Goal: Information Seeking & Learning: Learn about a topic

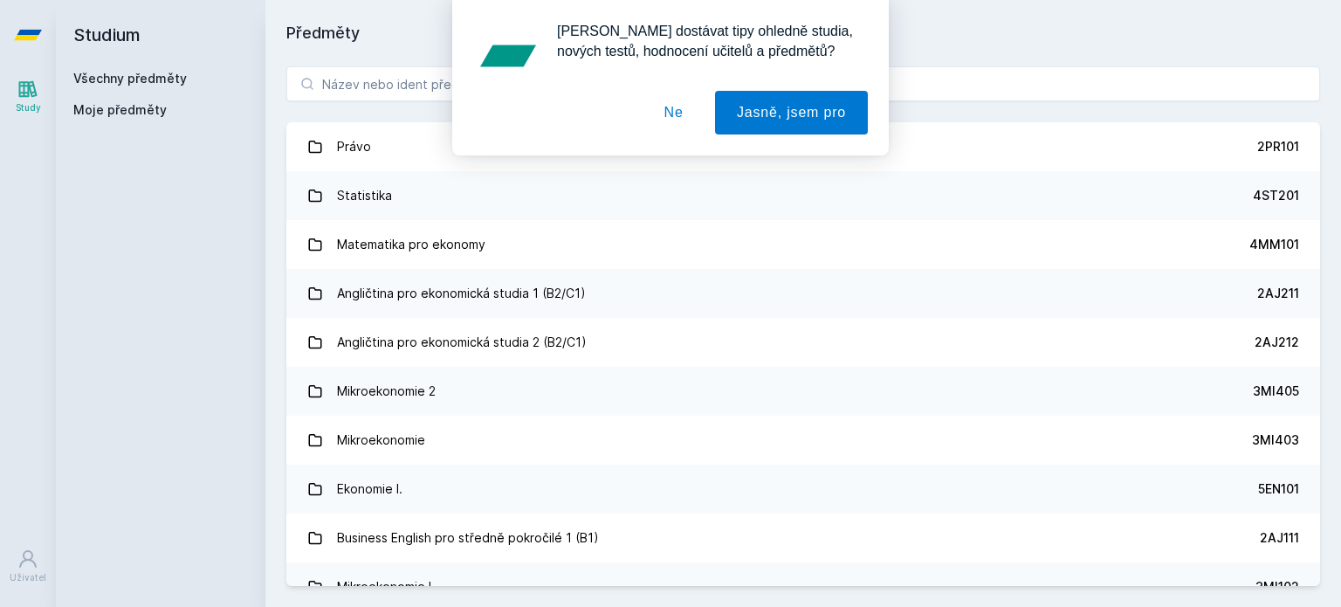
click at [671, 119] on button "Ne" at bounding box center [674, 113] width 63 height 44
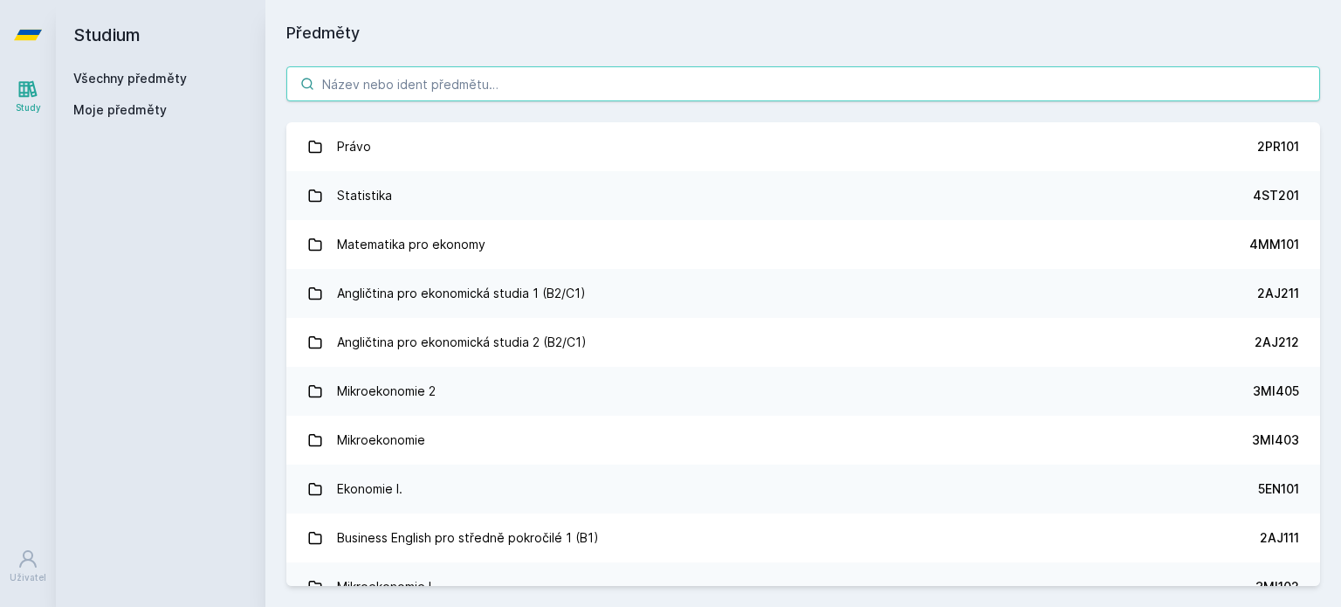
click at [497, 90] on input "search" at bounding box center [803, 83] width 1034 height 35
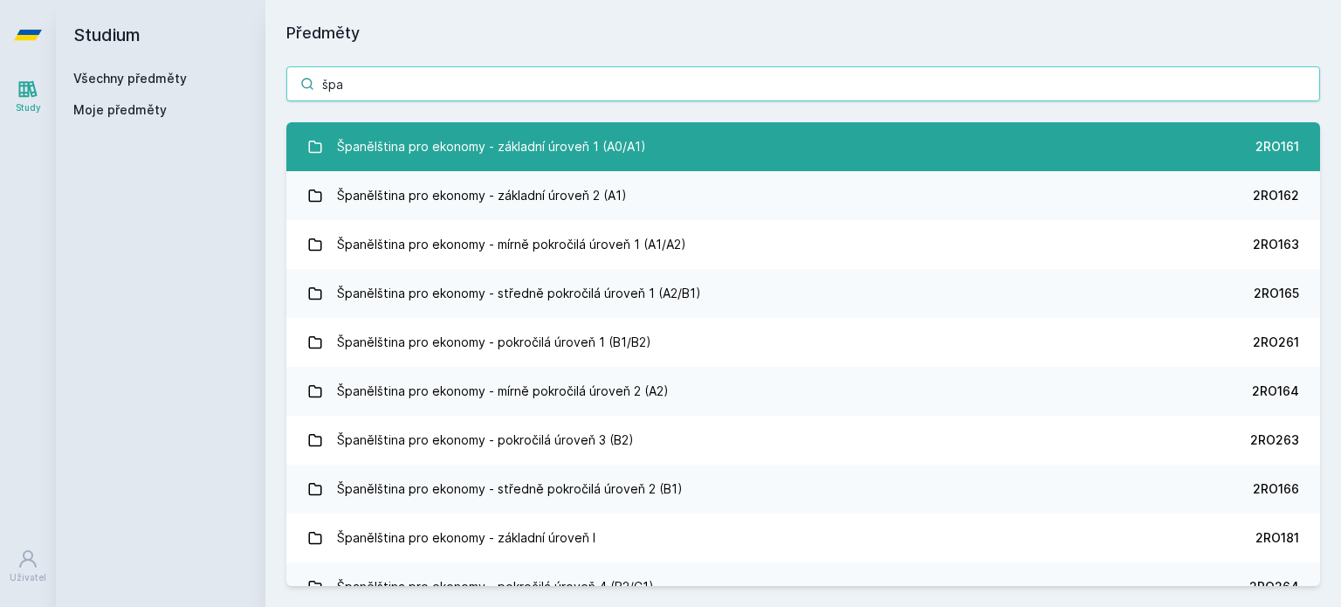
type input "špa"
click at [496, 135] on div "Španělština pro ekonomy - základní úroveň 1 (A0/A1)" at bounding box center [491, 146] width 309 height 35
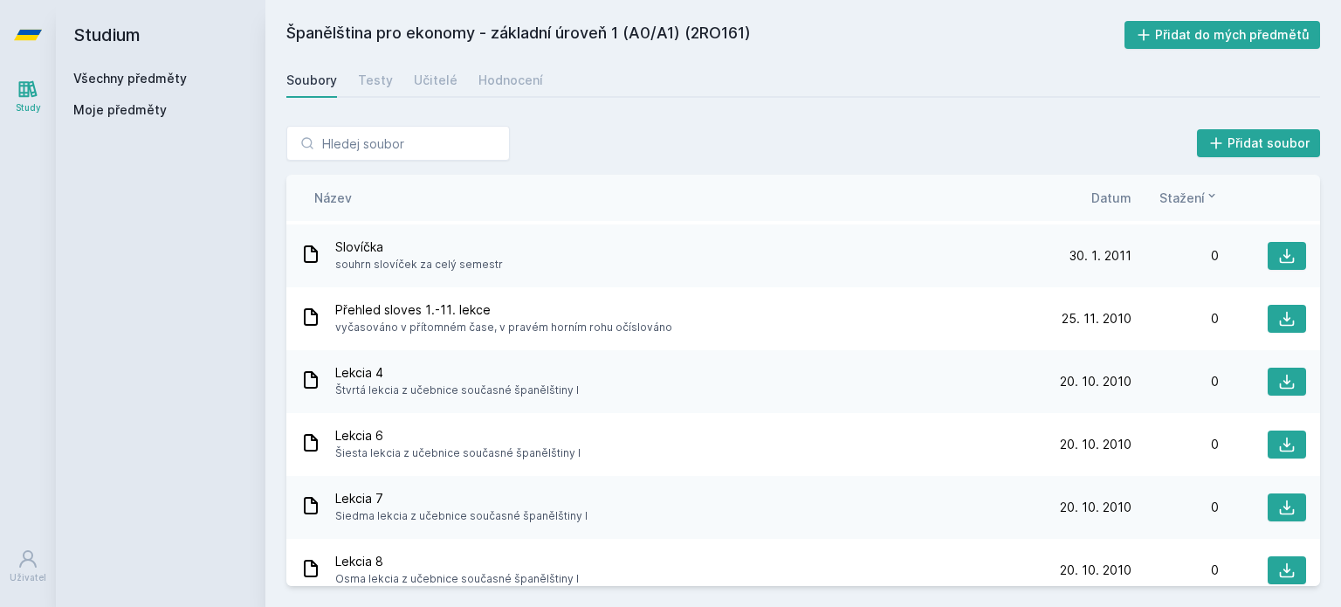
scroll to position [1834, 0]
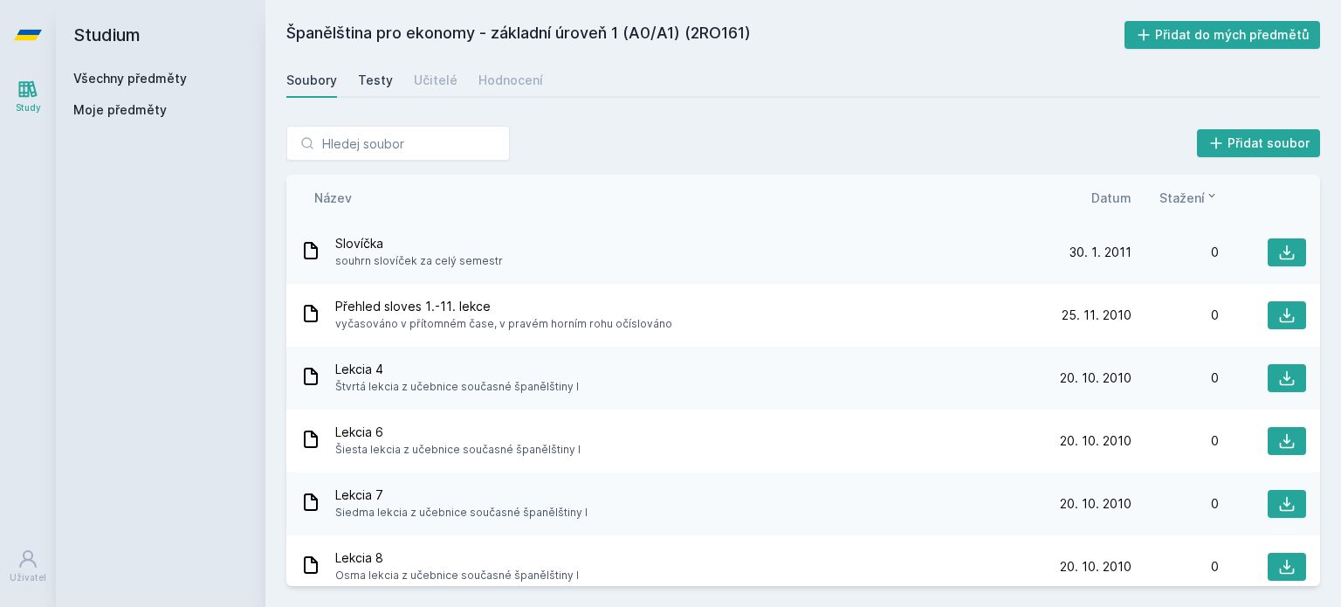
click at [373, 79] on div "Testy" at bounding box center [375, 80] width 35 height 17
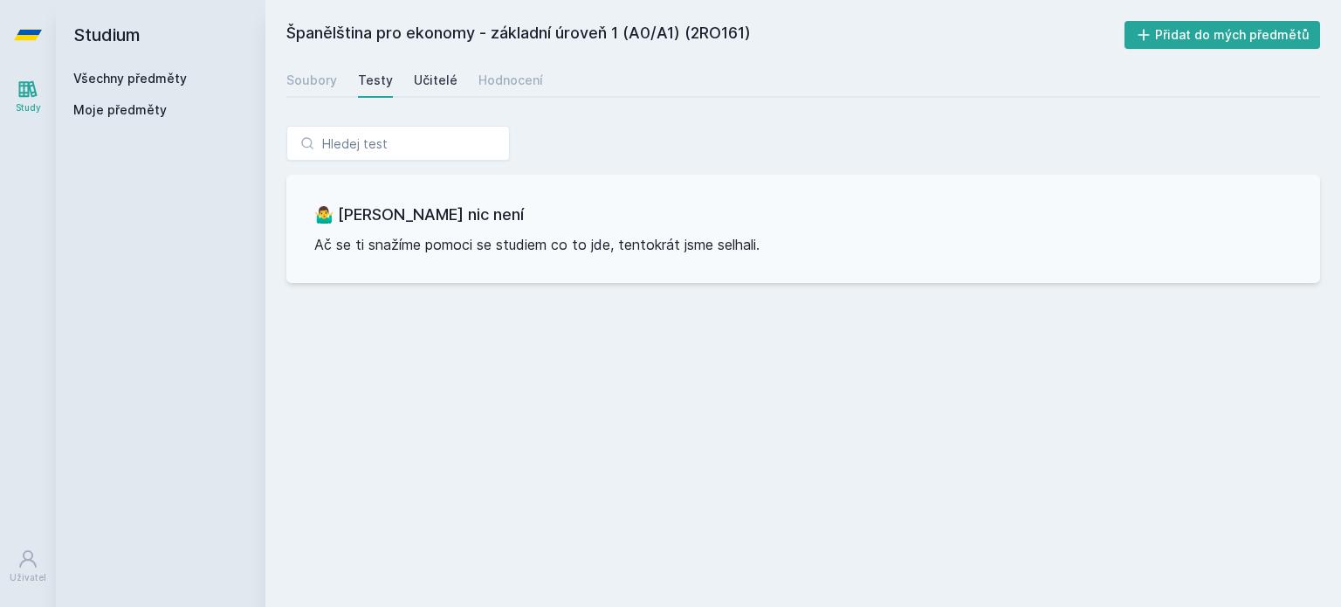
click at [430, 86] on div "Učitelé" at bounding box center [436, 80] width 44 height 17
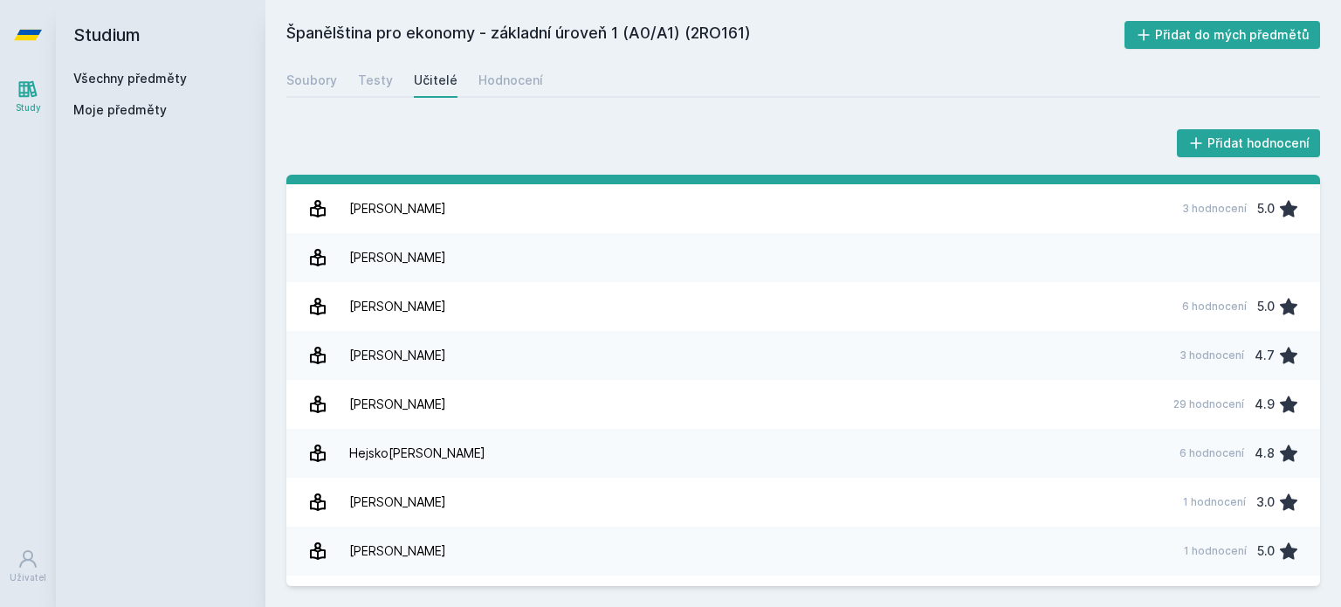
scroll to position [175, 0]
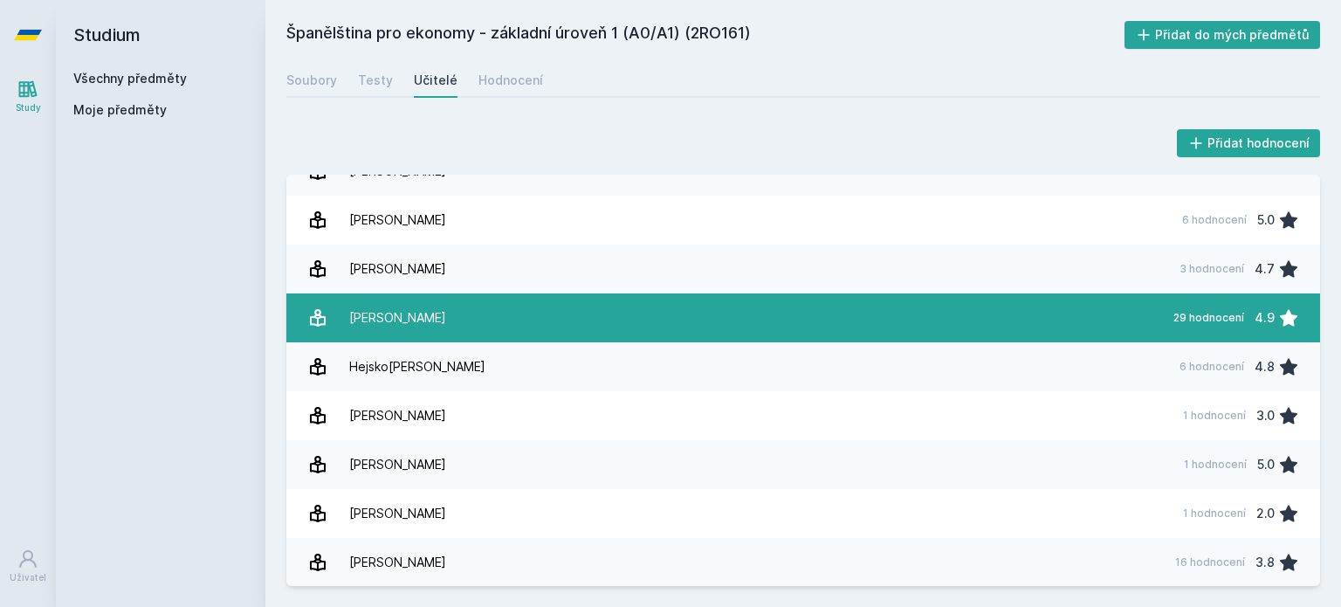
click at [488, 319] on link "Hazaiová Lada 29 hodnocení 4.9" at bounding box center [803, 317] width 1034 height 49
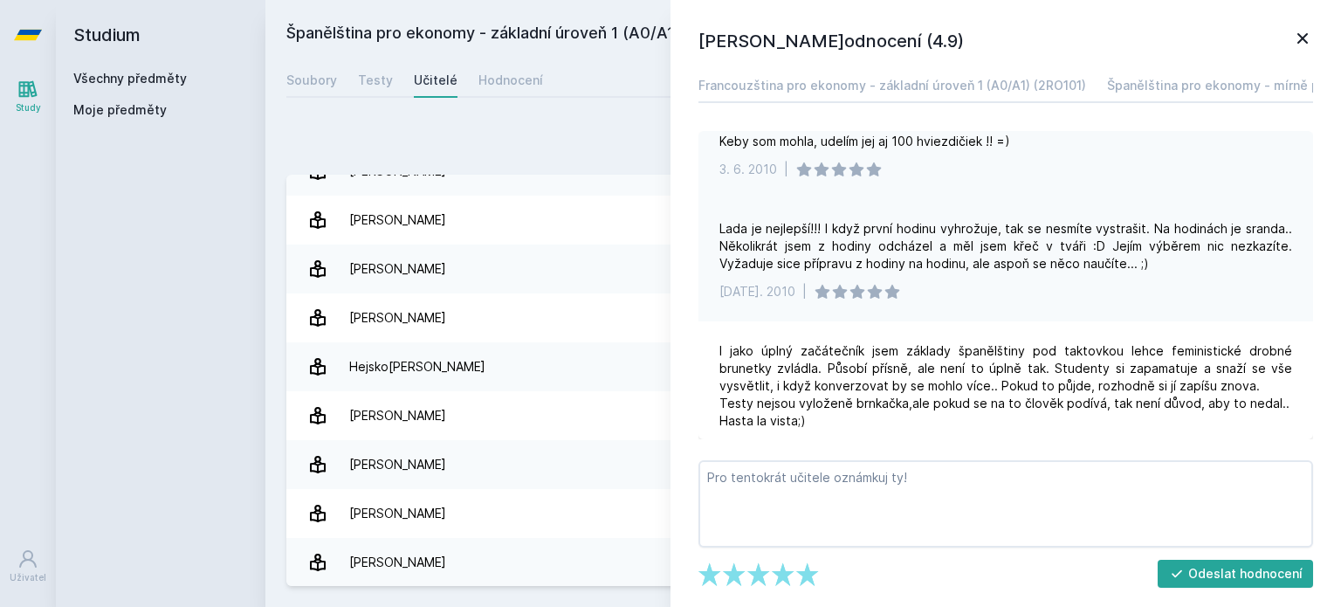
scroll to position [1834, 0]
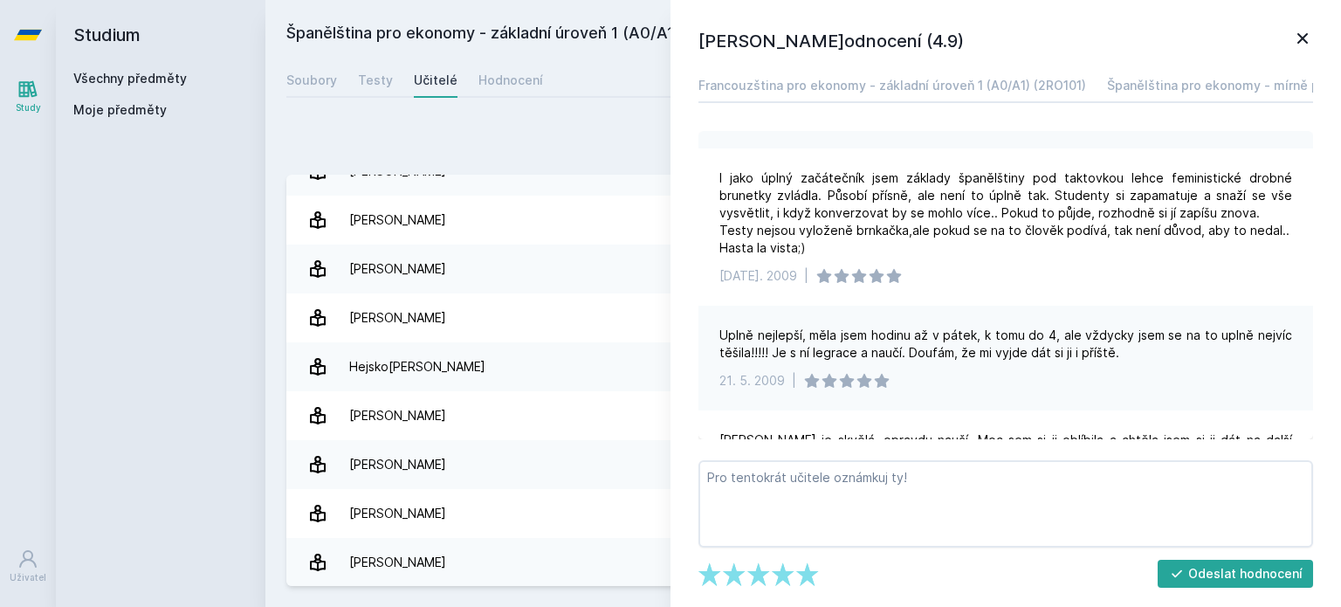
click at [1299, 31] on icon at bounding box center [1302, 38] width 21 height 21
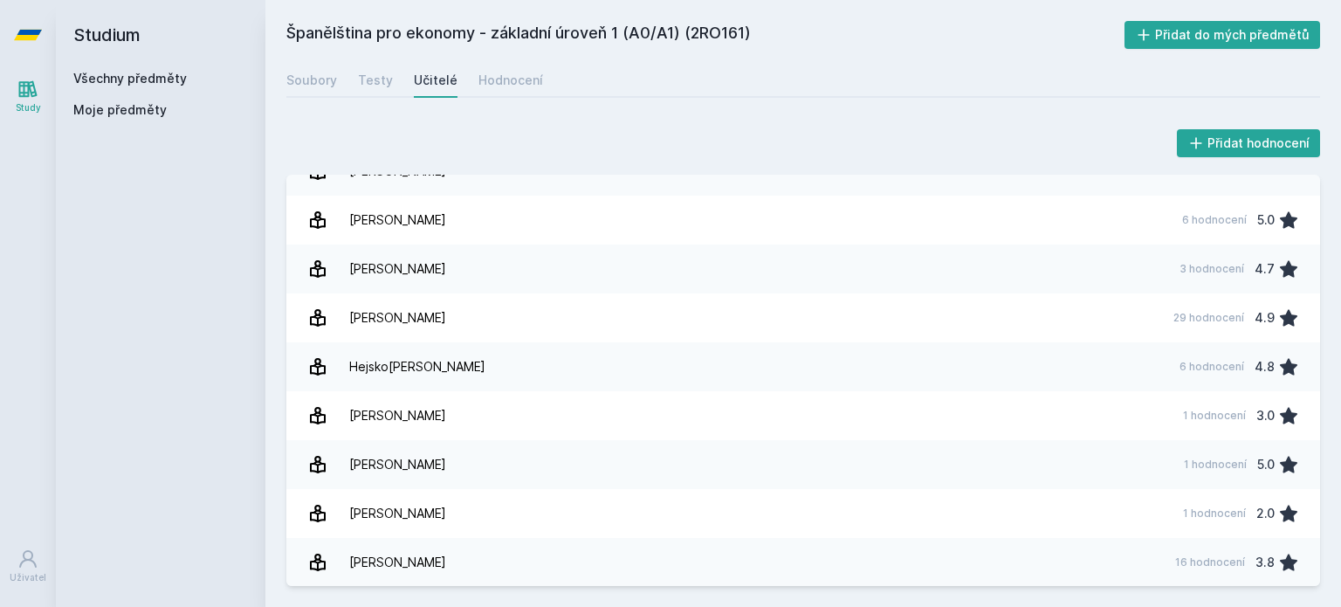
click at [352, 83] on div "Soubory Testy Učitelé Hodnocení" at bounding box center [803, 80] width 1034 height 35
click at [361, 81] on div "Testy" at bounding box center [375, 80] width 35 height 17
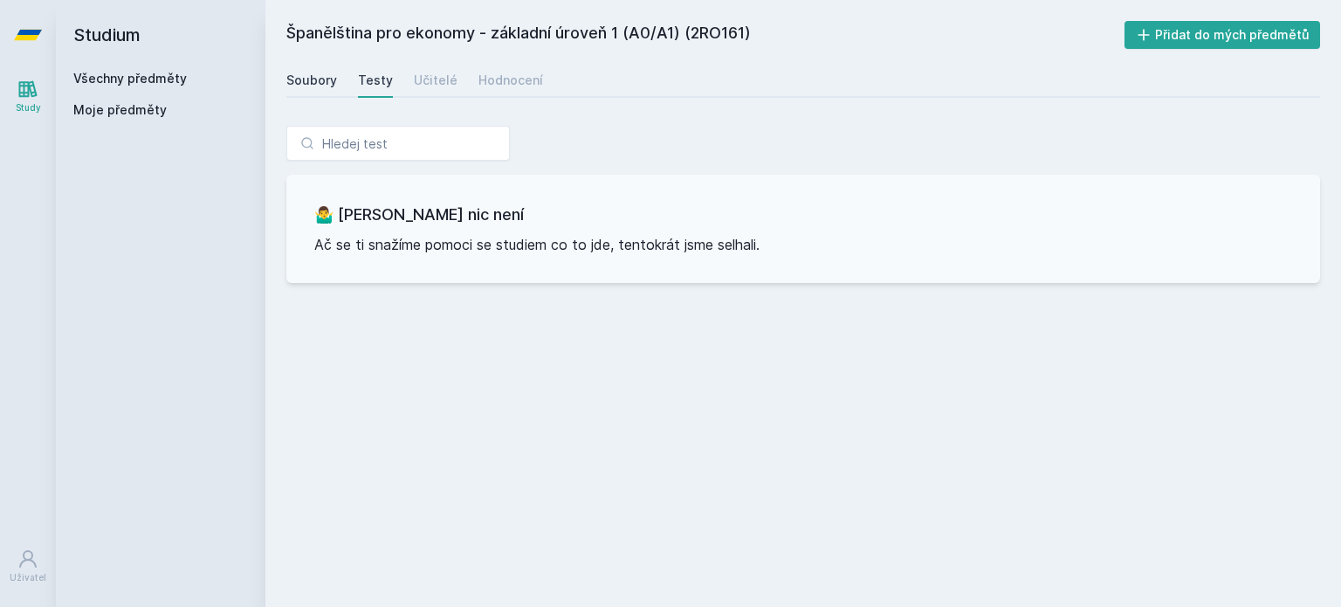
click at [321, 81] on div "Soubory" at bounding box center [311, 80] width 51 height 17
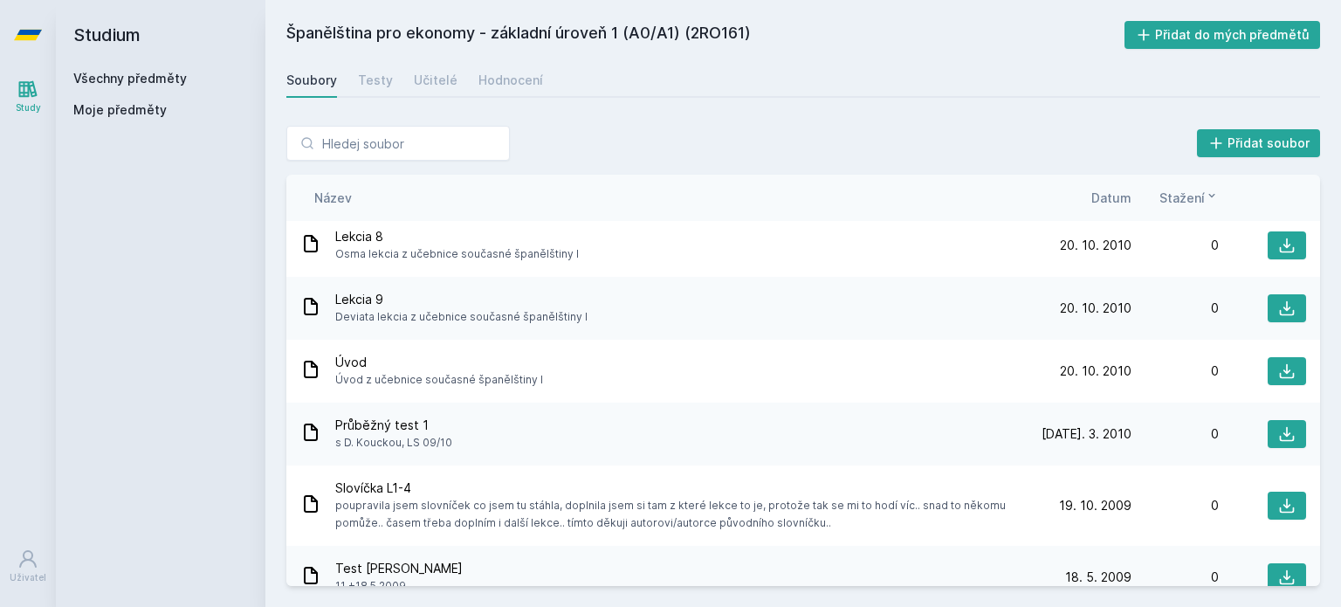
scroll to position [2180, 0]
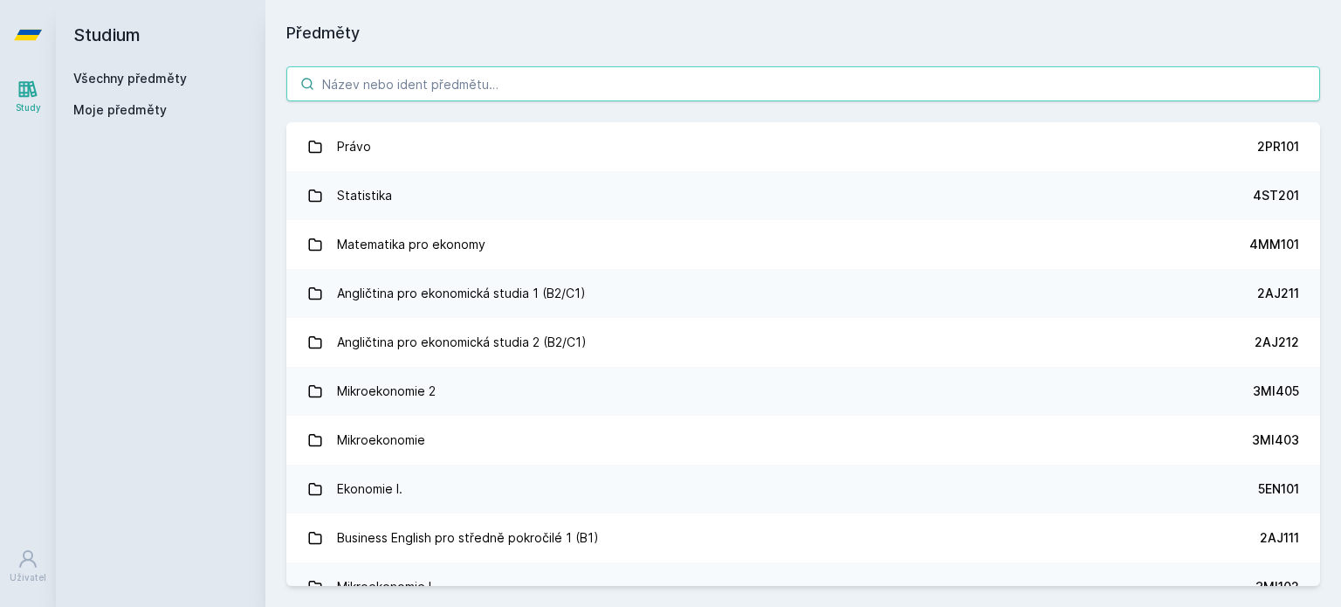
click at [343, 84] on input "search" at bounding box center [803, 83] width 1034 height 35
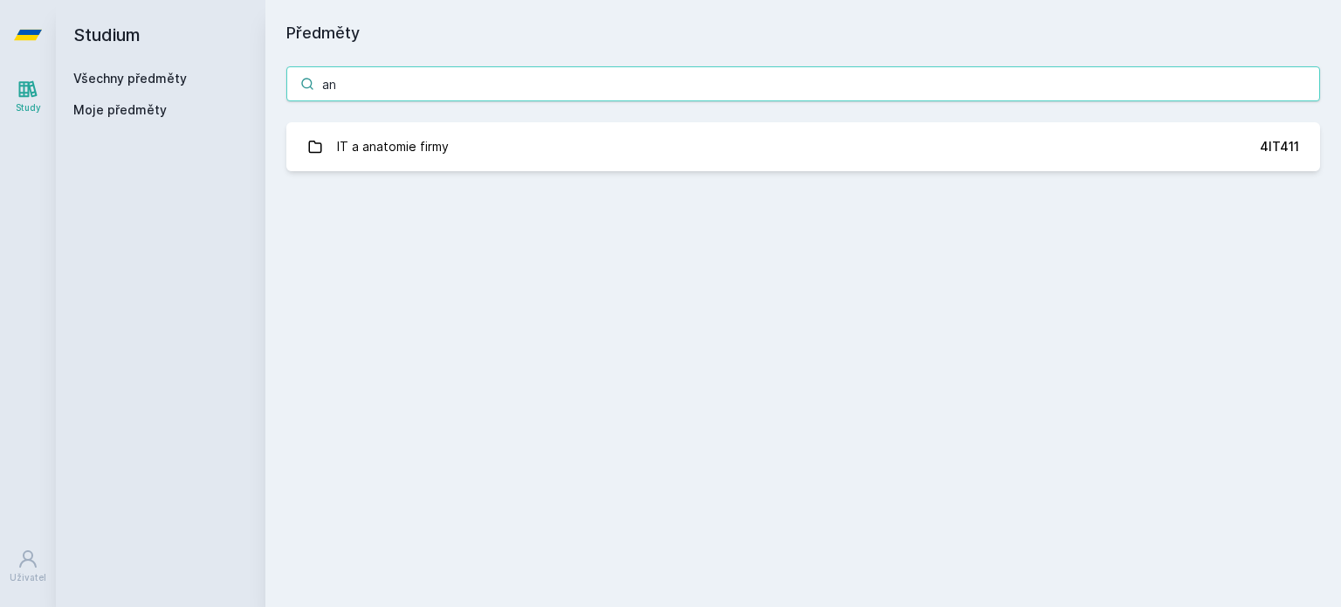
type input "a"
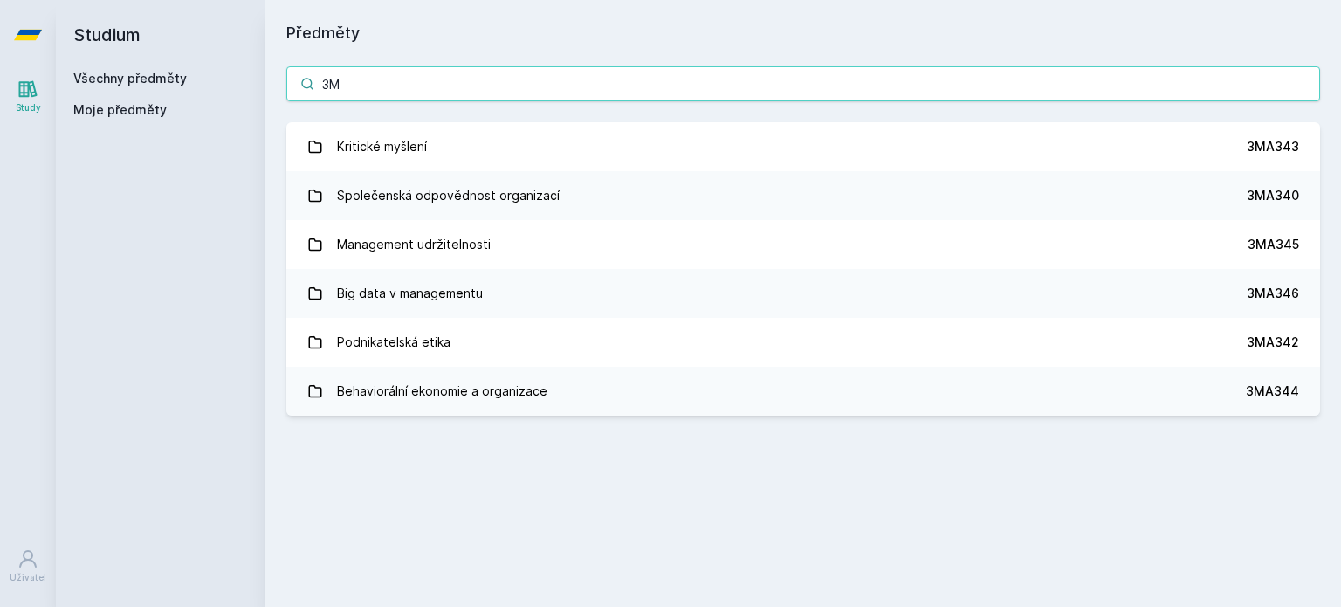
type input "3"
